Goal: Task Accomplishment & Management: Complete application form

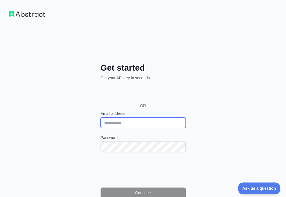
click at [101, 117] on input "Email address" at bounding box center [143, 122] width 85 height 11
paste input "**********"
type input "**********"
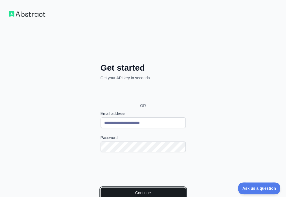
click at [101, 188] on button "Continue" at bounding box center [143, 193] width 85 height 11
